Goal: Information Seeking & Learning: Compare options

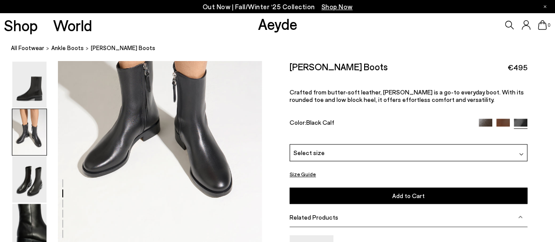
scroll to position [362, 0]
click at [30, 130] on img at bounding box center [29, 132] width 34 height 46
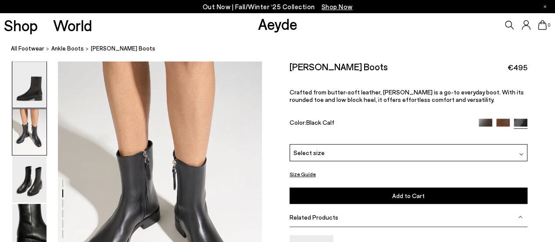
click at [40, 100] on img at bounding box center [29, 84] width 34 height 46
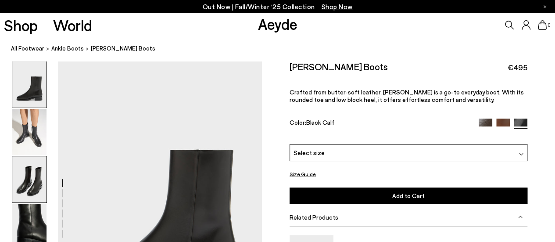
scroll to position [0, 0]
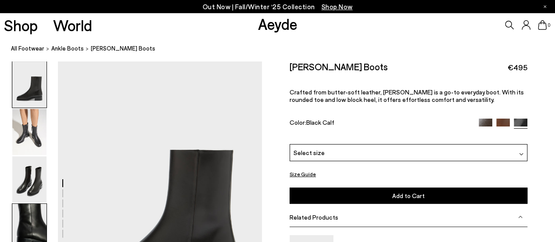
click at [30, 207] on img at bounding box center [29, 227] width 34 height 46
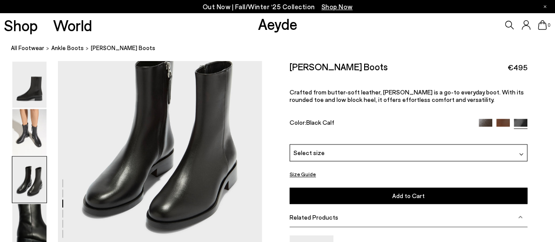
scroll to position [638, 0]
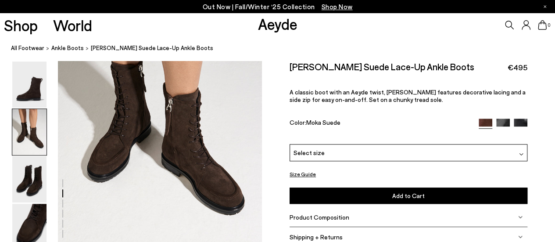
scroll to position [351, 0]
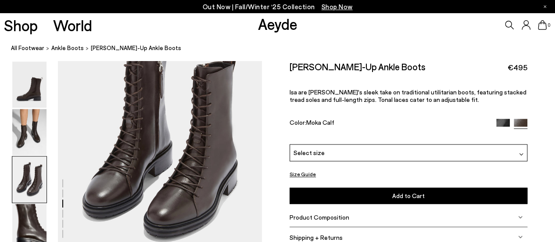
scroll to position [615, 0]
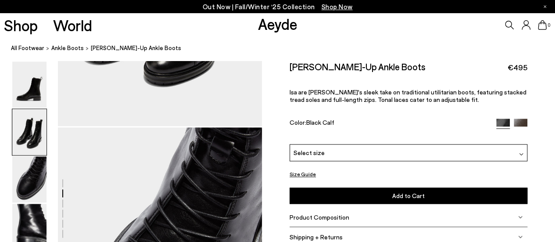
scroll to position [395, 0]
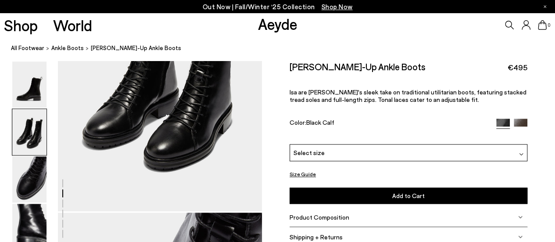
click at [310, 174] on button "Size Guide" at bounding box center [303, 174] width 26 height 11
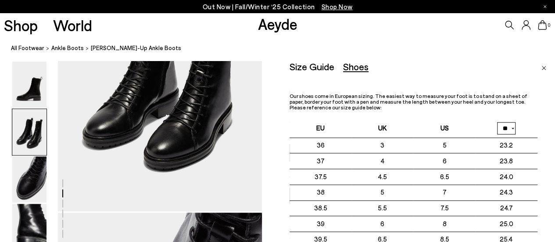
click at [544, 69] on img "Close" at bounding box center [544, 68] width 5 height 4
